Goal: Information Seeking & Learning: Learn about a topic

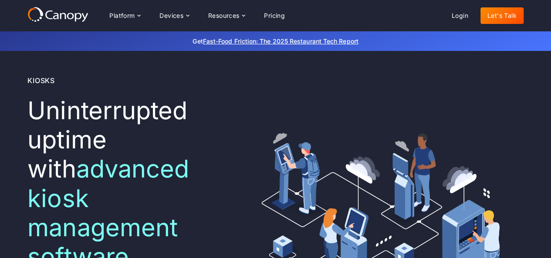
scroll to position [44, 0]
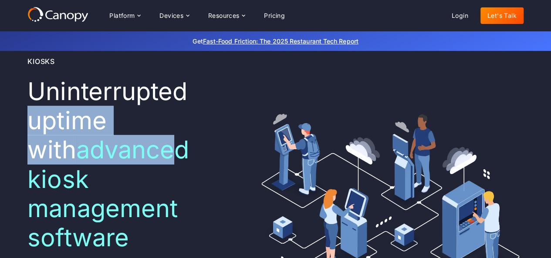
drag, startPoint x: 32, startPoint y: 123, endPoint x: 96, endPoint y: 150, distance: 69.3
click at [161, 178] on h1 "Uninterrupted uptime with advanced kiosk management software ‍" at bounding box center [131, 164] width 209 height 175
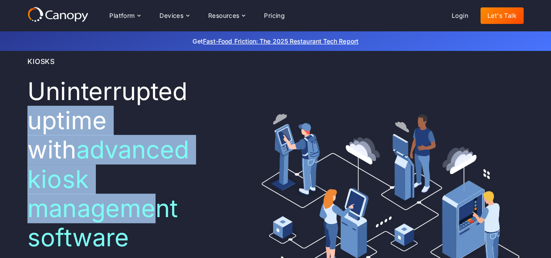
click at [54, 141] on span "advanced kiosk management software" at bounding box center [108, 194] width 162 height 118
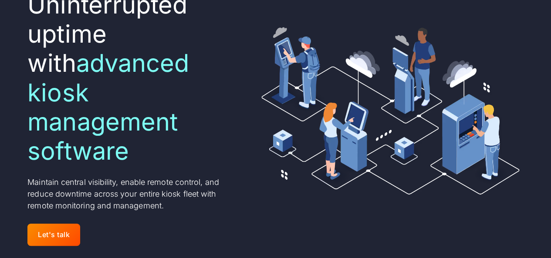
scroll to position [131, 0]
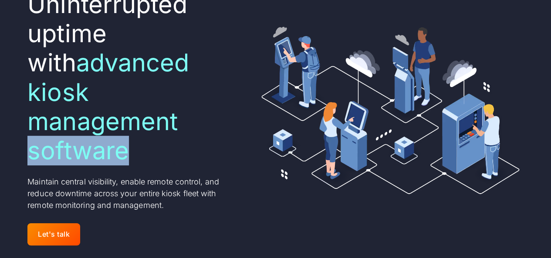
drag, startPoint x: 111, startPoint y: 123, endPoint x: 121, endPoint y: 111, distance: 15.2
click at [132, 123] on div "Kiosks Uninterrupted uptime with advanced kiosk management software ‍ Maintain …" at bounding box center [275, 108] width 551 height 376
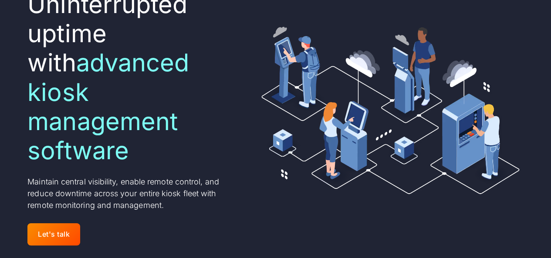
click at [54, 77] on span "advanced kiosk management software" at bounding box center [108, 107] width 162 height 118
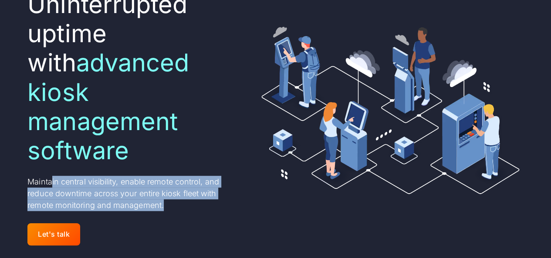
drag, startPoint x: 193, startPoint y: 162, endPoint x: 218, endPoint y: 178, distance: 28.8
click at [218, 178] on p "Maintain central visibility, enable remote control, and reduce downtime across …" at bounding box center [131, 193] width 209 height 35
click at [57, 145] on div "Kiosks Uninterrupted uptime with advanced kiosk management software ‍ Maintain …" at bounding box center [131, 108] width 209 height 279
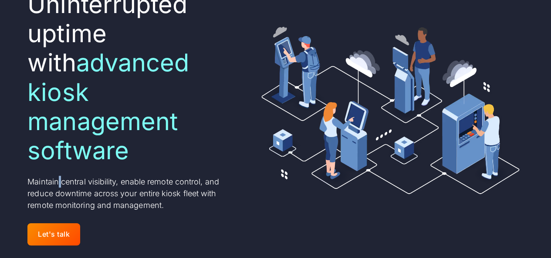
click at [57, 145] on div "Kiosks Uninterrupted uptime with advanced kiosk management software ‍ Maintain …" at bounding box center [131, 108] width 209 height 279
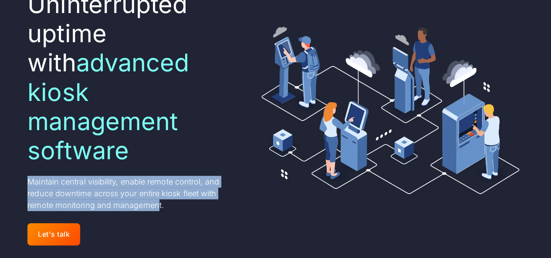
drag, startPoint x: 22, startPoint y: 149, endPoint x: 149, endPoint y: 172, distance: 129.6
click at [155, 180] on div "Kiosks Uninterrupted uptime with advanced kiosk management software ‍ Maintain …" at bounding box center [275, 108] width 551 height 376
click at [101, 176] on p "Maintain central visibility, enable remote control, and reduce downtime across …" at bounding box center [131, 193] width 209 height 35
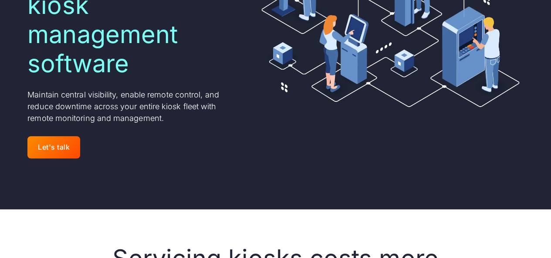
scroll to position [348, 0]
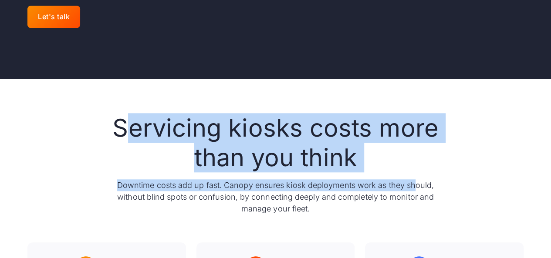
drag, startPoint x: 189, startPoint y: 105, endPoint x: 287, endPoint y: 128, distance: 100.4
click at [411, 148] on div "Servicing kiosks costs more than you think Downtime costs add up fast. Canopy e…" at bounding box center [275, 164] width 334 height 101
click at [277, 126] on h2 "Servicing kiosks costs more than you think" at bounding box center [275, 143] width 334 height 58
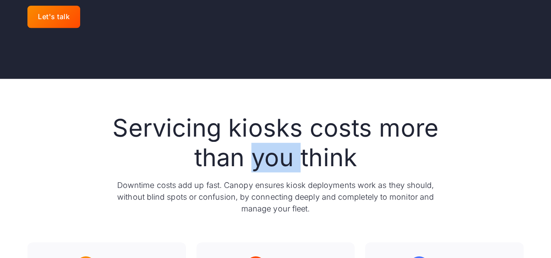
click at [277, 126] on h2 "Servicing kiosks costs more than you think" at bounding box center [275, 143] width 334 height 58
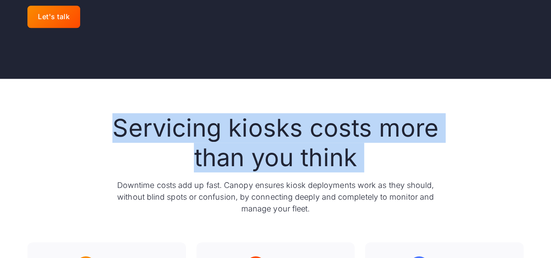
click at [277, 126] on h2 "Servicing kiosks costs more than you think" at bounding box center [275, 143] width 334 height 58
click at [92, 114] on div "Servicing kiosks costs more than you think Downtime costs add up fast. Canopy e…" at bounding box center [275, 261] width 496 height 294
drag, startPoint x: 92, startPoint y: 96, endPoint x: 360, endPoint y: 126, distance: 270.3
click at [360, 126] on div "Servicing kiosks costs more than you think Downtime costs add up fast. Canopy e…" at bounding box center [275, 261] width 496 height 294
click at [173, 114] on h2 "Servicing kiosks costs more than you think" at bounding box center [275, 143] width 334 height 58
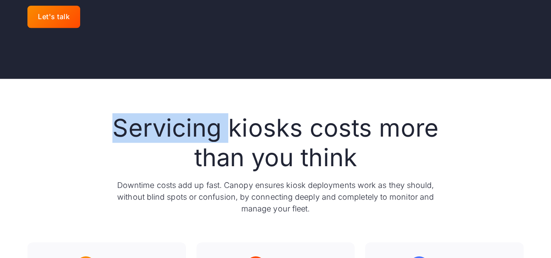
click at [173, 114] on h2 "Servicing kiosks costs more than you think" at bounding box center [275, 143] width 334 height 58
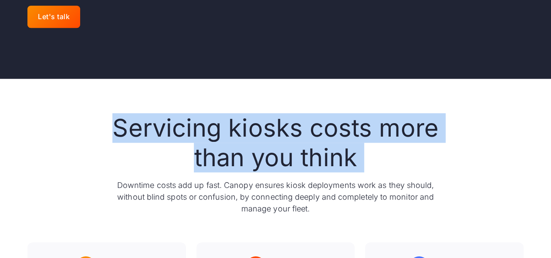
click at [173, 114] on h2 "Servicing kiosks costs more than you think" at bounding box center [275, 143] width 334 height 58
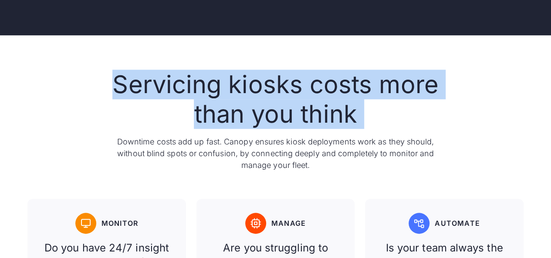
click at [38, 82] on div "Servicing kiosks costs more than you think Downtime costs add up fast. Canopy e…" at bounding box center [275, 217] width 496 height 294
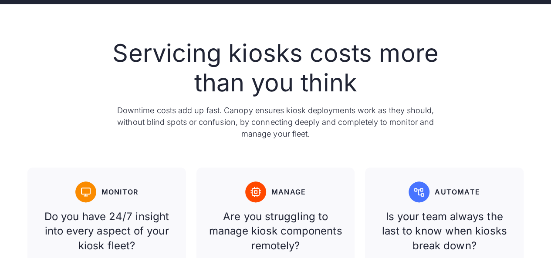
scroll to position [479, 0]
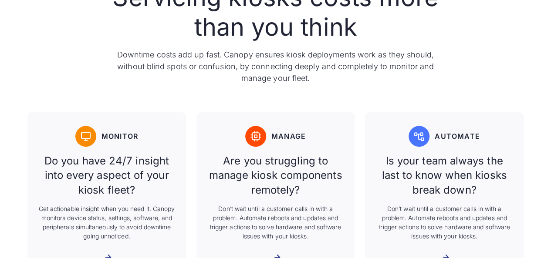
click at [38, 112] on link "Monitor Do you have 24/7 insight into every aspect of your kiosk fleet? Get act…" at bounding box center [106, 195] width 158 height 166
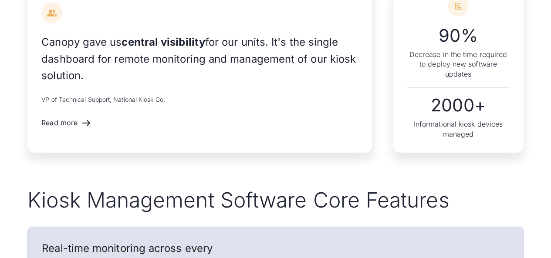
scroll to position [1045, 0]
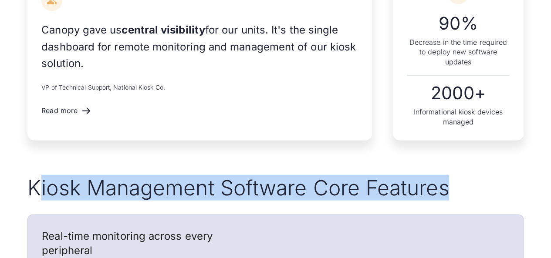
drag, startPoint x: 36, startPoint y: 159, endPoint x: 458, endPoint y: 159, distance: 421.9
click at [458, 175] on h2 "Kiosk Management Software Core Features" at bounding box center [275, 187] width 496 height 25
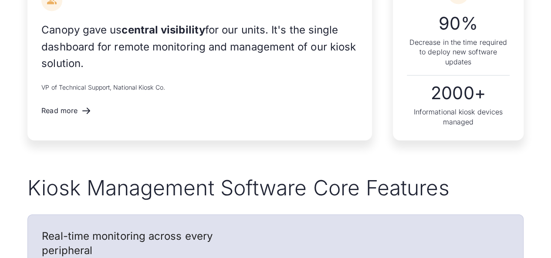
click at [343, 175] on h2 "Kiosk Management Software Core Features" at bounding box center [275, 187] width 496 height 25
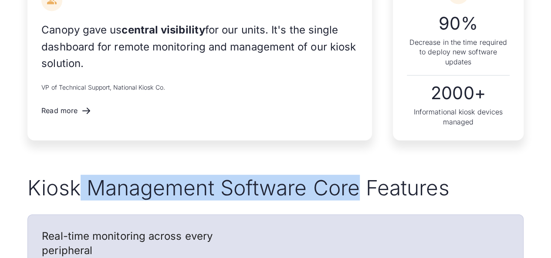
drag, startPoint x: 343, startPoint y: 159, endPoint x: 81, endPoint y: 159, distance: 262.5
click at [81, 175] on h2 "Kiosk Management Software Core Features" at bounding box center [275, 187] width 496 height 25
click at [84, 175] on h2 "Kiosk Management Software Core Features" at bounding box center [275, 187] width 496 height 25
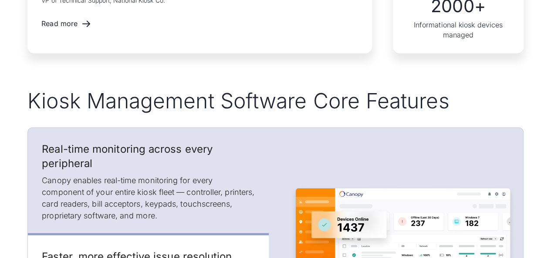
click at [0, 164] on div "Kiosk Management Software Core Features Real-time monitoring across every perip…" at bounding box center [275, 250] width 551 height 325
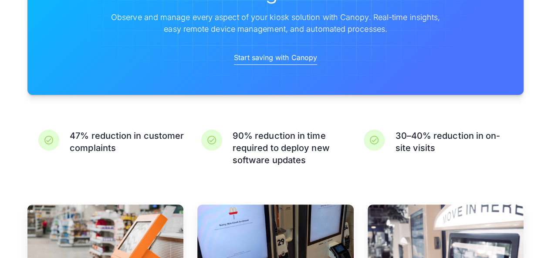
scroll to position [1654, 0]
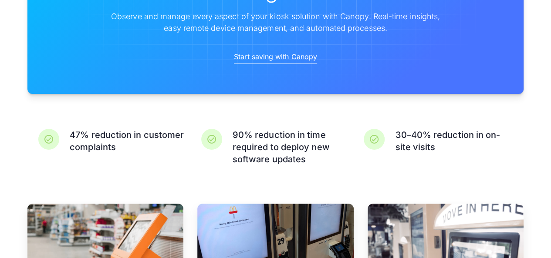
click at [0, 129] on div "47% reduction in customer complaints 90% reduction in time required to deploy n…" at bounding box center [275, 149] width 551 height 40
drag, startPoint x: 31, startPoint y: 119, endPoint x: 17, endPoint y: 111, distance: 15.8
click at [31, 129] on div "47% reduction in customer complaints 90% reduction in time required to deploy n…" at bounding box center [275, 149] width 496 height 40
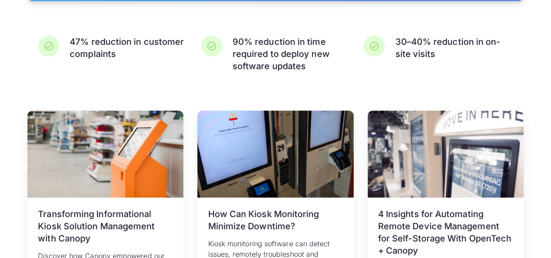
scroll to position [1741, 0]
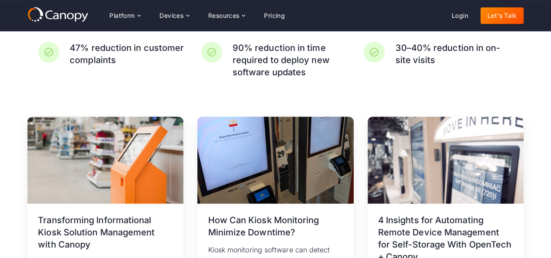
click at [6, 86] on div "Related resources [DATE] Transforming Informational Kiosk Solution Management w…" at bounding box center [275, 236] width 551 height 309
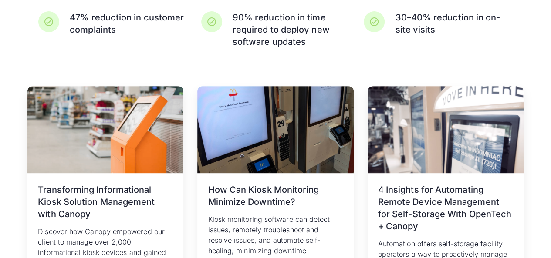
scroll to position [1785, 0]
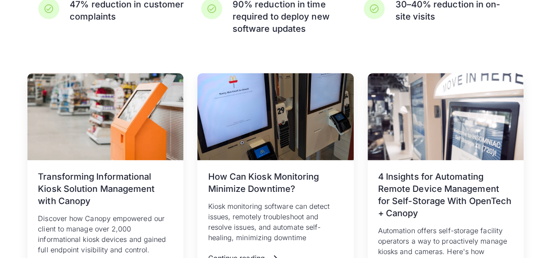
click at [6, 85] on div "Related resources [DATE] Transforming Informational Kiosk Solution Management w…" at bounding box center [275, 192] width 551 height 309
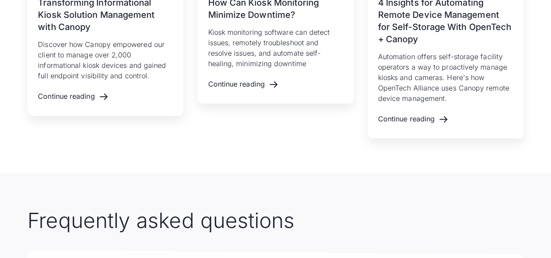
scroll to position [2046, 0]
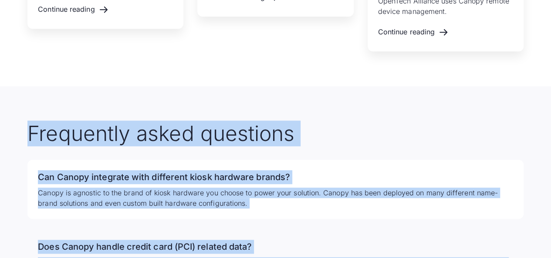
drag, startPoint x: 23, startPoint y: 84, endPoint x: 498, endPoint y: 237, distance: 499.5
click at [531, 246] on div "Frequently asked questions Can Canopy integrate with different kiosk hardware b…" at bounding box center [275, 205] width 551 height 238
click at [18, 117] on div "Frequently asked questions Can Canopy integrate with different kiosk hardware b…" at bounding box center [275, 205] width 551 height 238
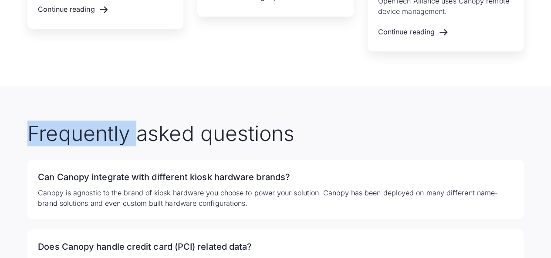
click at [18, 117] on div "Frequently asked questions Can Canopy integrate with different kiosk hardware b…" at bounding box center [275, 205] width 551 height 238
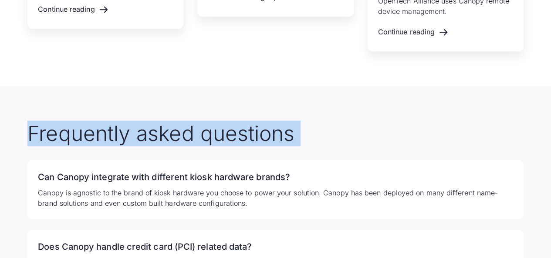
click at [18, 117] on div "Frequently asked questions Can Canopy integrate with different kiosk hardware b…" at bounding box center [275, 205] width 551 height 238
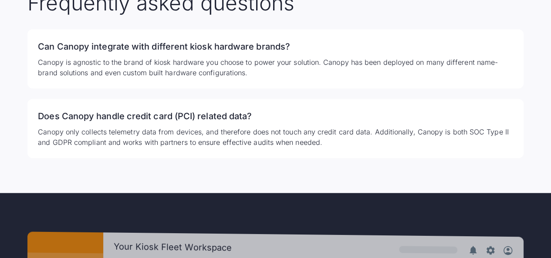
click at [18, 117] on div "Frequently asked questions Can Canopy integrate with different kiosk hardware b…" at bounding box center [275, 75] width 551 height 238
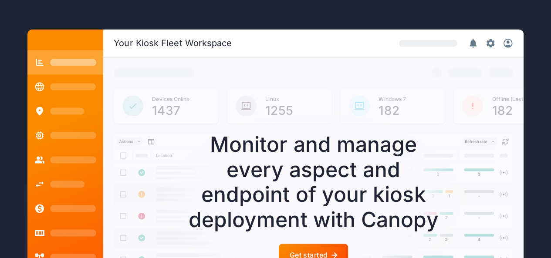
scroll to position [2394, 0]
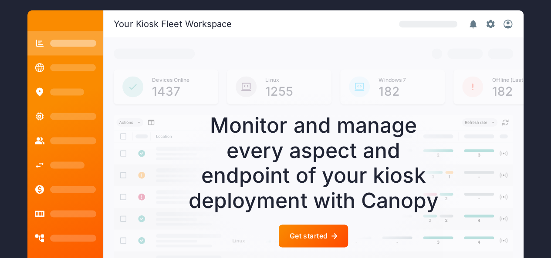
click at [1, 114] on div "Your Kiosk Fleet Workspace Devices Online 1437 Linux 1255 Windows 7 182 Offline…" at bounding box center [275, 166] width 551 height 383
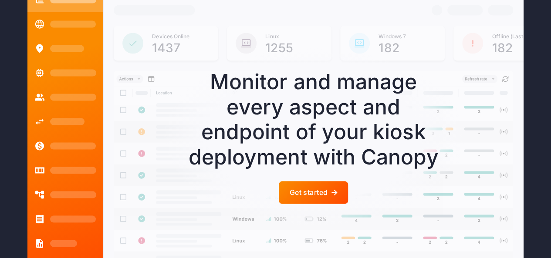
click at [1, 111] on div "Your Kiosk Fleet Workspace Devices Online 1437 Linux 1255 Windows 7 182 Offline…" at bounding box center [275, 123] width 551 height 383
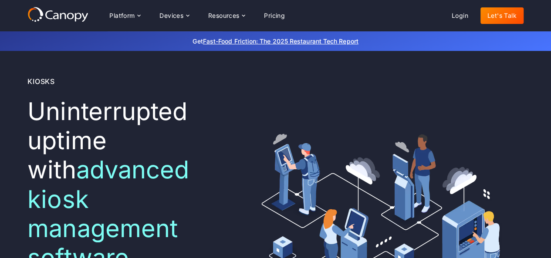
scroll to position [0, 0]
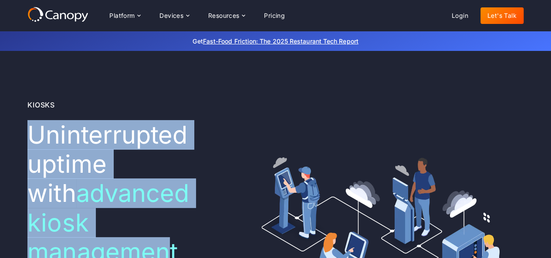
drag, startPoint x: 33, startPoint y: 136, endPoint x: 94, endPoint y: 187, distance: 79.8
click at [174, 229] on div "Kiosks Uninterrupted uptime with advanced kiosk management software ‍ Maintain …" at bounding box center [275, 239] width 551 height 376
click at [78, 178] on h1 "Uninterrupted uptime with advanced kiosk management software ‍" at bounding box center [131, 208] width 209 height 175
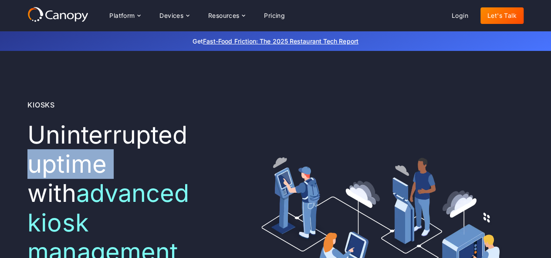
click at [78, 178] on h1 "Uninterrupted uptime with advanced kiosk management software ‍" at bounding box center [131, 208] width 209 height 175
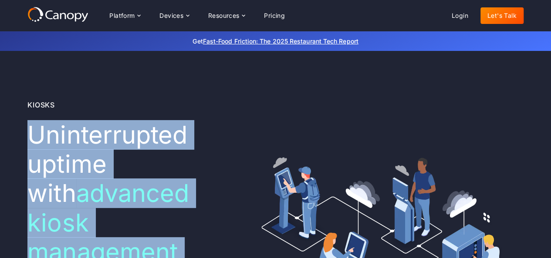
click at [78, 178] on h1 "Uninterrupted uptime with advanced kiosk management software ‍" at bounding box center [131, 208] width 209 height 175
click at [76, 216] on span "advanced kiosk management software" at bounding box center [108, 237] width 162 height 118
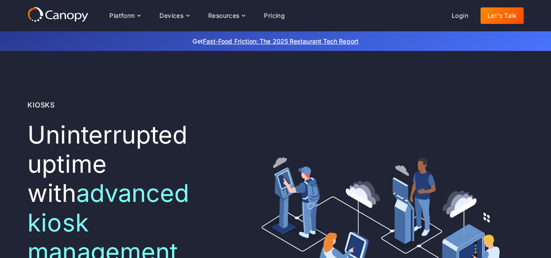
click at [72, 228] on span "advanced kiosk management software" at bounding box center [108, 237] width 162 height 118
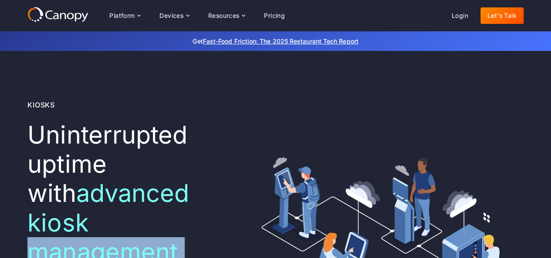
click at [72, 228] on span "advanced kiosk management software" at bounding box center [108, 237] width 162 height 118
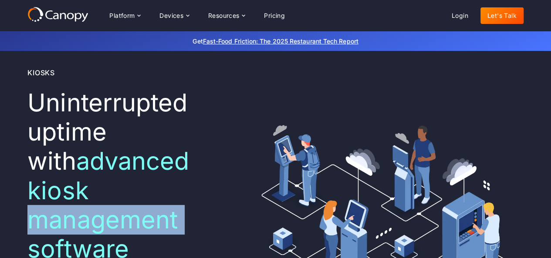
scroll to position [44, 0]
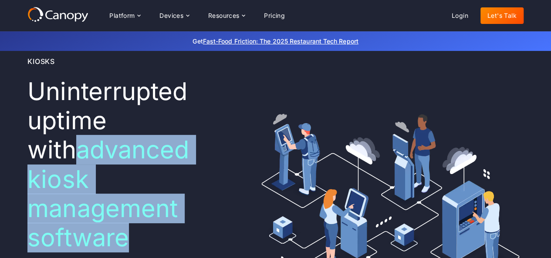
drag, startPoint x: 29, startPoint y: 157, endPoint x: 74, endPoint y: 178, distance: 49.3
click at [141, 221] on h1 "Uninterrupted uptime with advanced kiosk management software ‍" at bounding box center [131, 164] width 209 height 175
click at [74, 178] on span "advanced kiosk management software" at bounding box center [108, 194] width 162 height 118
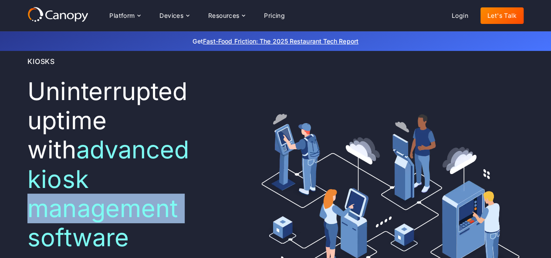
click at [74, 178] on span "advanced kiosk management software" at bounding box center [108, 194] width 162 height 118
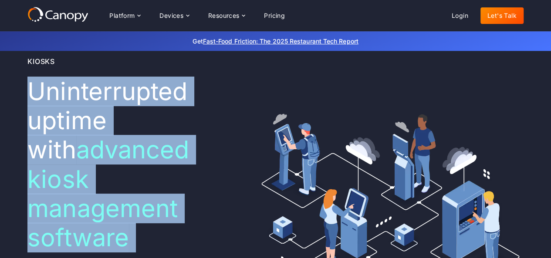
click at [74, 178] on span "advanced kiosk management software" at bounding box center [108, 194] width 162 height 118
click at [91, 206] on span "advanced kiosk management software" at bounding box center [108, 194] width 162 height 118
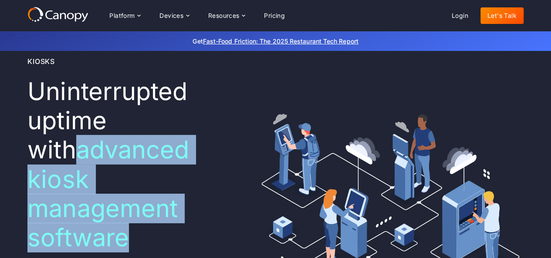
drag, startPoint x: 66, startPoint y: 185, endPoint x: 21, endPoint y: 162, distance: 50.2
click at [21, 162] on div "Kiosks Uninterrupted uptime with advanced kiosk management software ‍ Maintain …" at bounding box center [275, 195] width 551 height 376
click at [71, 175] on span "advanced kiosk management software" at bounding box center [108, 194] width 162 height 118
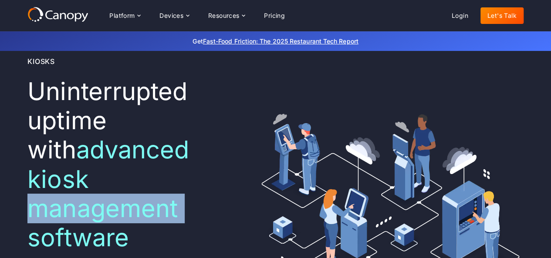
click at [71, 175] on span "advanced kiosk management software" at bounding box center [108, 194] width 162 height 118
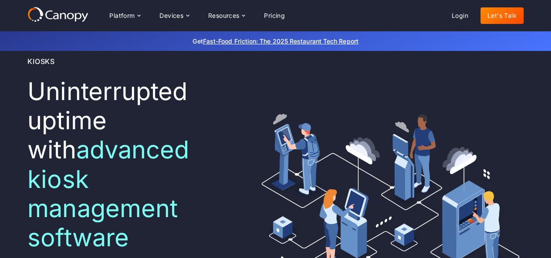
click at [61, 146] on span "advanced kiosk management software" at bounding box center [108, 194] width 162 height 118
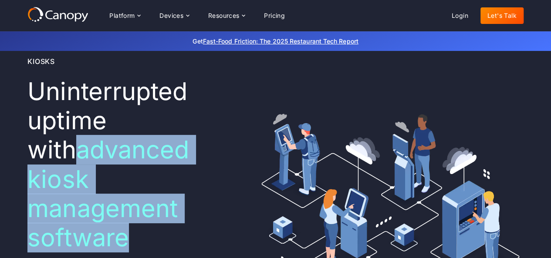
drag, startPoint x: 29, startPoint y: 155, endPoint x: 156, endPoint y: 213, distance: 139.7
click at [161, 219] on h1 "Uninterrupted uptime with advanced kiosk management software ‍" at bounding box center [131, 164] width 209 height 175
click at [66, 152] on span "advanced kiosk management software" at bounding box center [108, 194] width 162 height 118
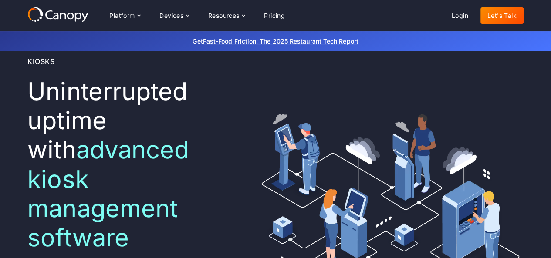
scroll to position [87, 0]
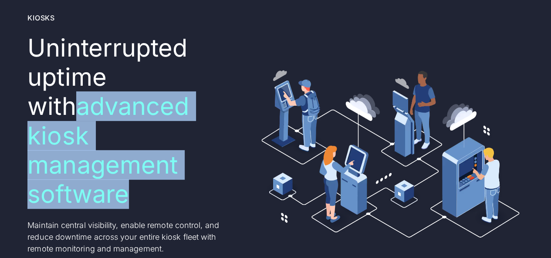
drag, startPoint x: 129, startPoint y: 167, endPoint x: 30, endPoint y: 116, distance: 111.4
click at [30, 116] on h1 "Uninterrupted uptime with advanced kiosk management software ‍" at bounding box center [131, 121] width 209 height 175
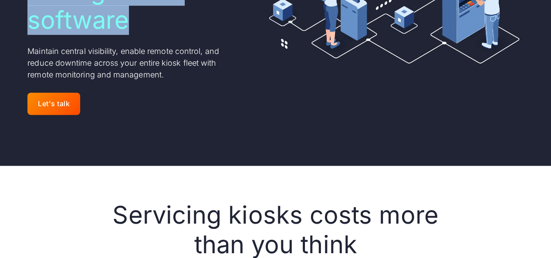
scroll to position [348, 0]
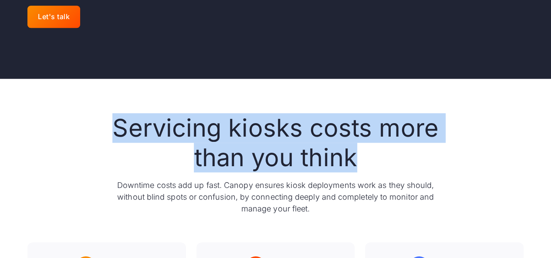
drag, startPoint x: 117, startPoint y: 99, endPoint x: 465, endPoint y: 146, distance: 351.4
click at [465, 146] on div "Servicing kiosks costs more than you think Downtime costs add up fast. Canopy e…" at bounding box center [275, 261] width 496 height 294
click at [259, 116] on h2 "Servicing kiosks costs more than you think" at bounding box center [275, 143] width 334 height 58
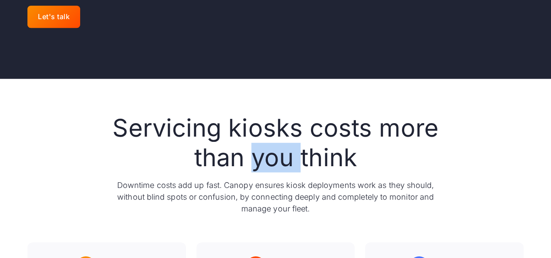
click at [259, 116] on h2 "Servicing kiosks costs more than you think" at bounding box center [275, 143] width 334 height 58
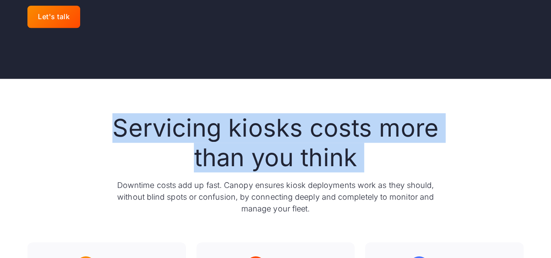
click at [259, 116] on h2 "Servicing kiosks costs more than you think" at bounding box center [275, 143] width 334 height 58
click at [180, 114] on h2 "Servicing kiosks costs more than you think" at bounding box center [275, 143] width 334 height 58
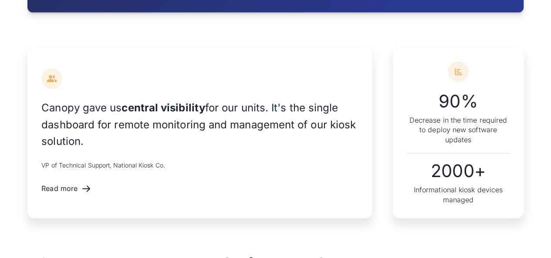
scroll to position [1001, 0]
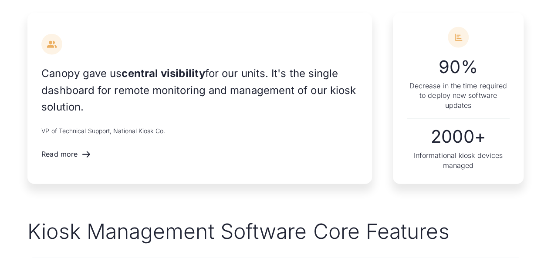
click at [0, 92] on div "Canopy gave us central visibility for our units. It's the single dashboard for …" at bounding box center [275, 98] width 551 height 241
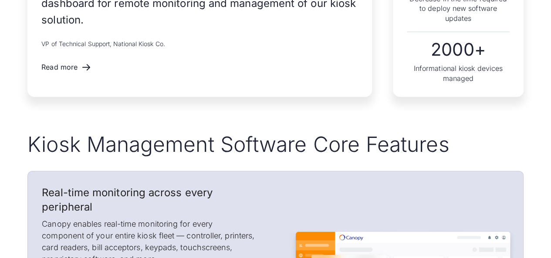
click at [0, 92] on div "Canopy gave us central visibility for our units. It's the single dashboard for …" at bounding box center [275, 11] width 551 height 241
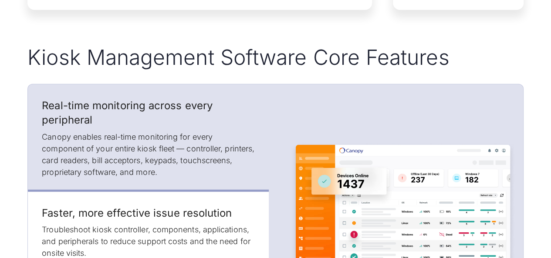
click at [0, 92] on div "Kiosk Management Software Core Features Real-time monitoring across every perip…" at bounding box center [275, 207] width 551 height 325
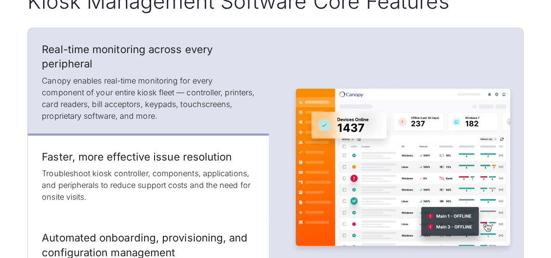
scroll to position [1263, 0]
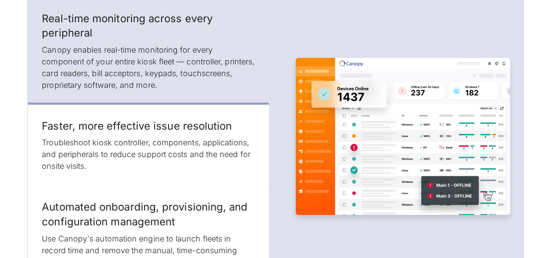
click at [0, 92] on div "Kiosk Management Software Core Features Real-time monitoring across every perip…" at bounding box center [275, 120] width 551 height 325
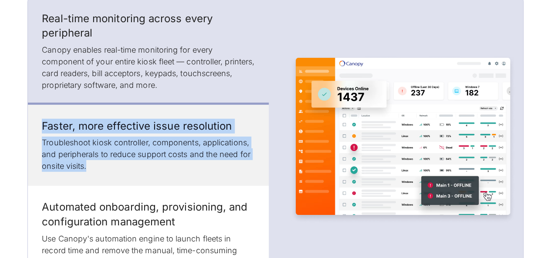
drag, startPoint x: 38, startPoint y: 94, endPoint x: 51, endPoint y: 144, distance: 51.1
click at [110, 150] on div "Faster, more effective issue resolution Troubleshoot kiosk controller, componen…" at bounding box center [148, 145] width 240 height 81
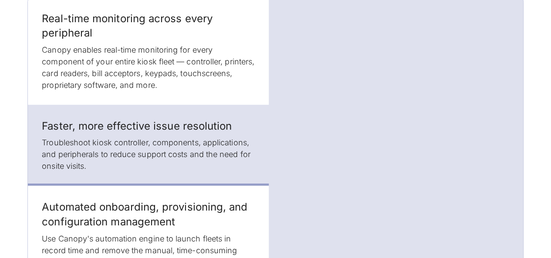
click at [14, 141] on div "Kiosk Management Software Core Features Real-time monitoring across every perip…" at bounding box center [275, 120] width 551 height 325
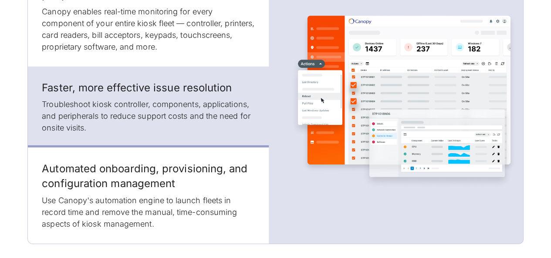
scroll to position [1350, 0]
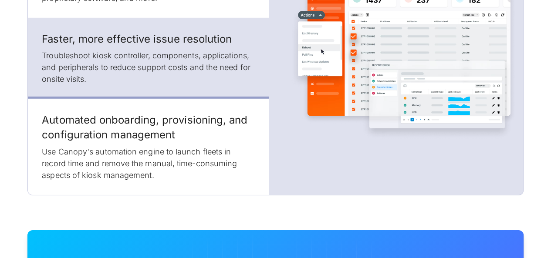
click at [14, 135] on div "Kiosk Management Software Core Features Real-time monitoring across every perip…" at bounding box center [275, 33] width 551 height 325
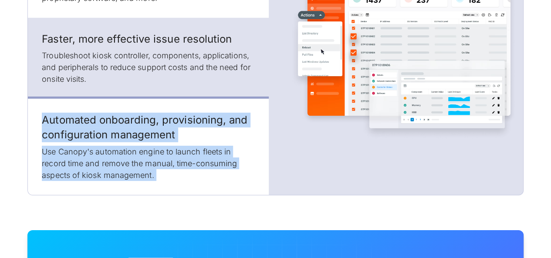
drag, startPoint x: 41, startPoint y: 89, endPoint x: 174, endPoint y: 166, distance: 153.5
click at [174, 166] on div "Kiosks Uninterrupted uptime with advanced kiosk management software ‍ Maintain …" at bounding box center [275, 174] width 551 height 2947
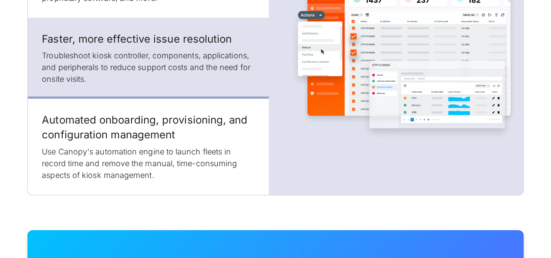
click at [5, 135] on div "Kiosk Management Software Core Features Real-time monitoring across every perip…" at bounding box center [275, 33] width 551 height 325
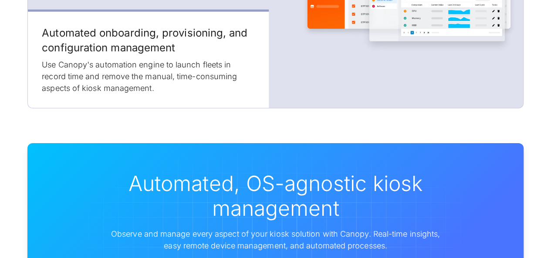
click at [5, 133] on div "Automated, OS-agnostic kiosk management Observe and manage every aspect of your…" at bounding box center [275, 227] width 551 height 238
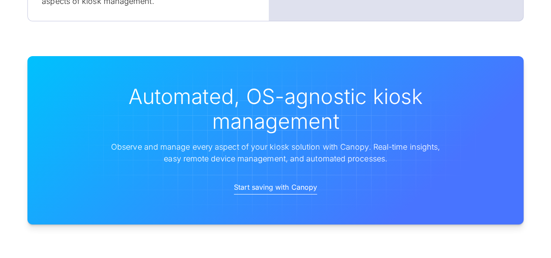
click at [5, 132] on div "Automated, OS-agnostic kiosk management Observe and manage every aspect of your…" at bounding box center [275, 140] width 551 height 238
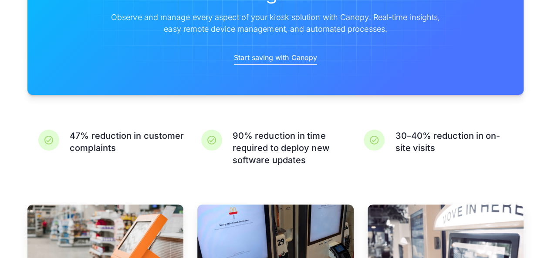
scroll to position [1698, 0]
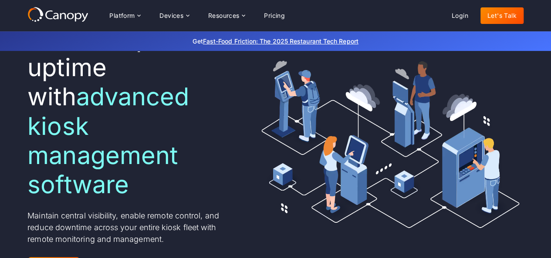
scroll to position [0, 0]
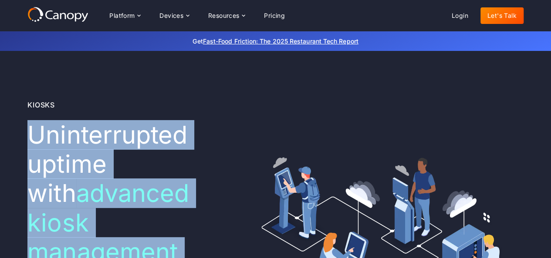
drag, startPoint x: 30, startPoint y: 138, endPoint x: 222, endPoint y: 238, distance: 216.7
click at [222, 238] on h1 "Uninterrupted uptime with advanced kiosk management software ‍" at bounding box center [131, 208] width 209 height 175
click at [88, 178] on h1 "Uninterrupted uptime with advanced kiosk management software ‍" at bounding box center [131, 208] width 209 height 175
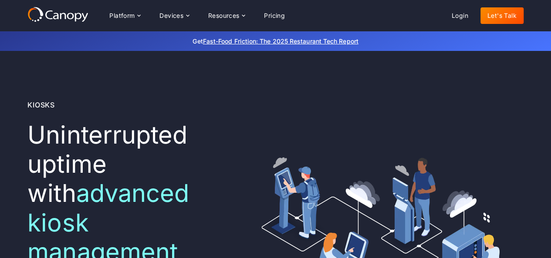
click at [79, 123] on h1 "Uninterrupted uptime with advanced kiosk management software ‍" at bounding box center [131, 208] width 209 height 175
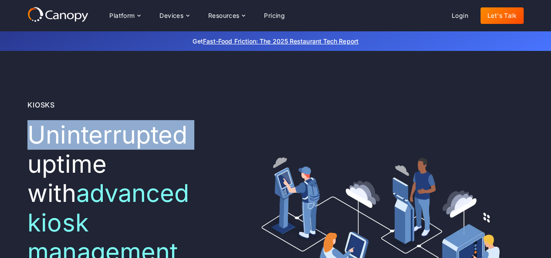
click at [79, 123] on h1 "Uninterrupted uptime with advanced kiosk management software ‍" at bounding box center [131, 208] width 209 height 175
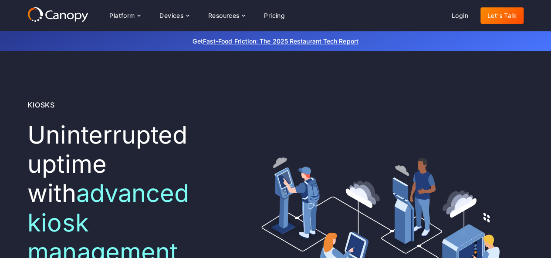
click at [98, 183] on span "advanced kiosk management software" at bounding box center [108, 237] width 162 height 118
